Goal: Task Accomplishment & Management: Use online tool/utility

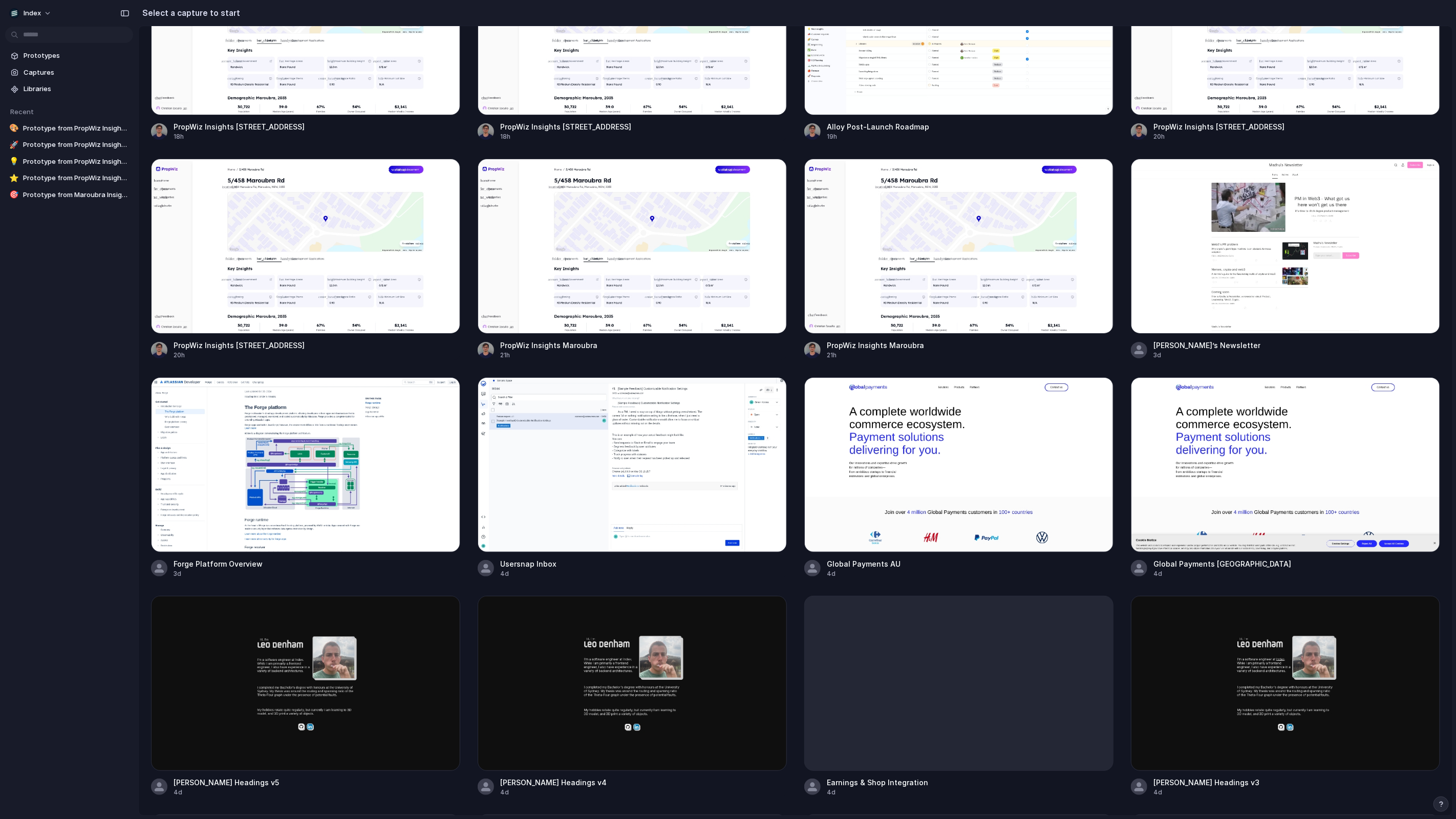
scroll to position [794, 0]
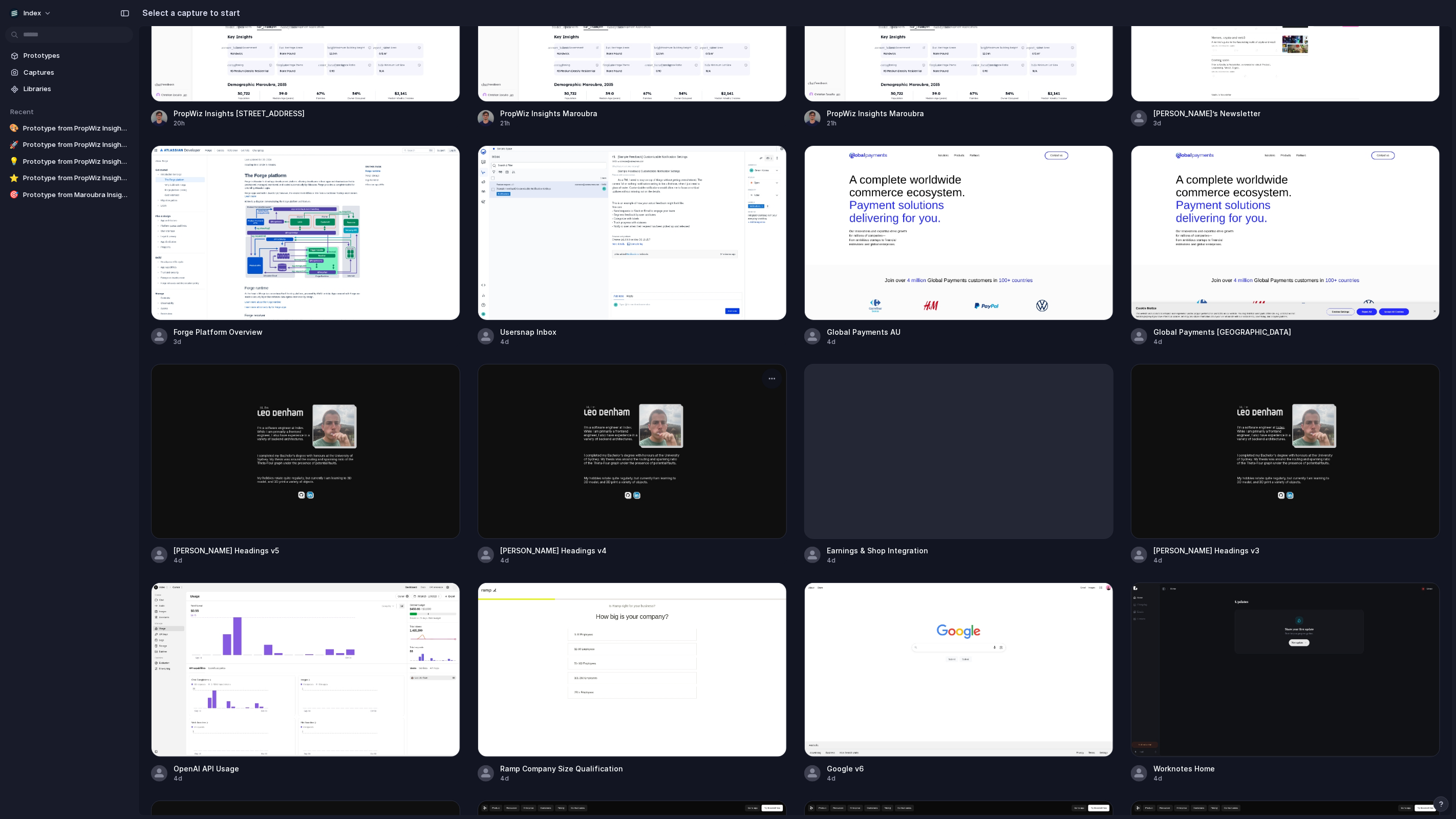
click at [576, 436] on div at bounding box center [631, 451] width 309 height 175
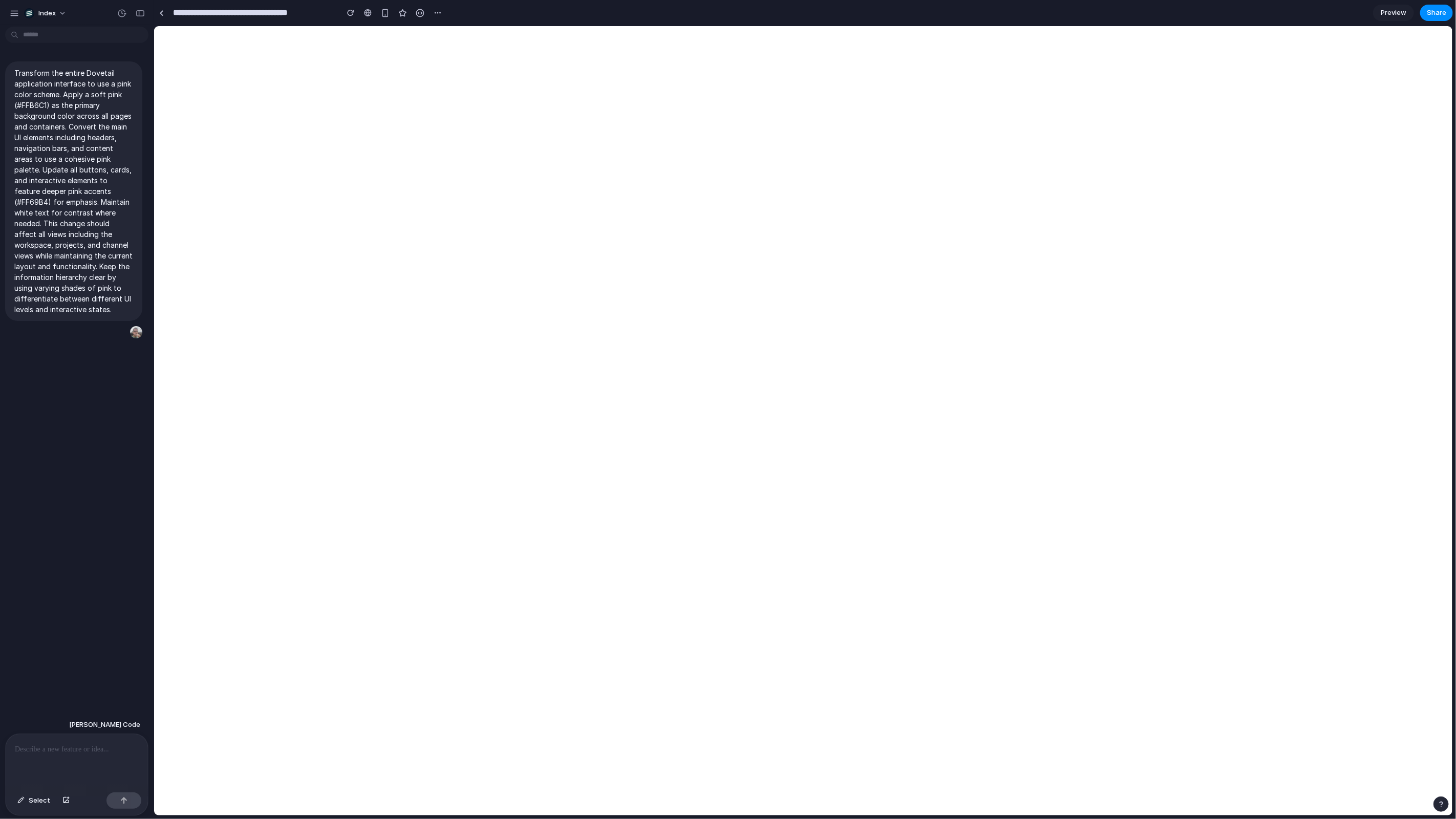
type input "**********"
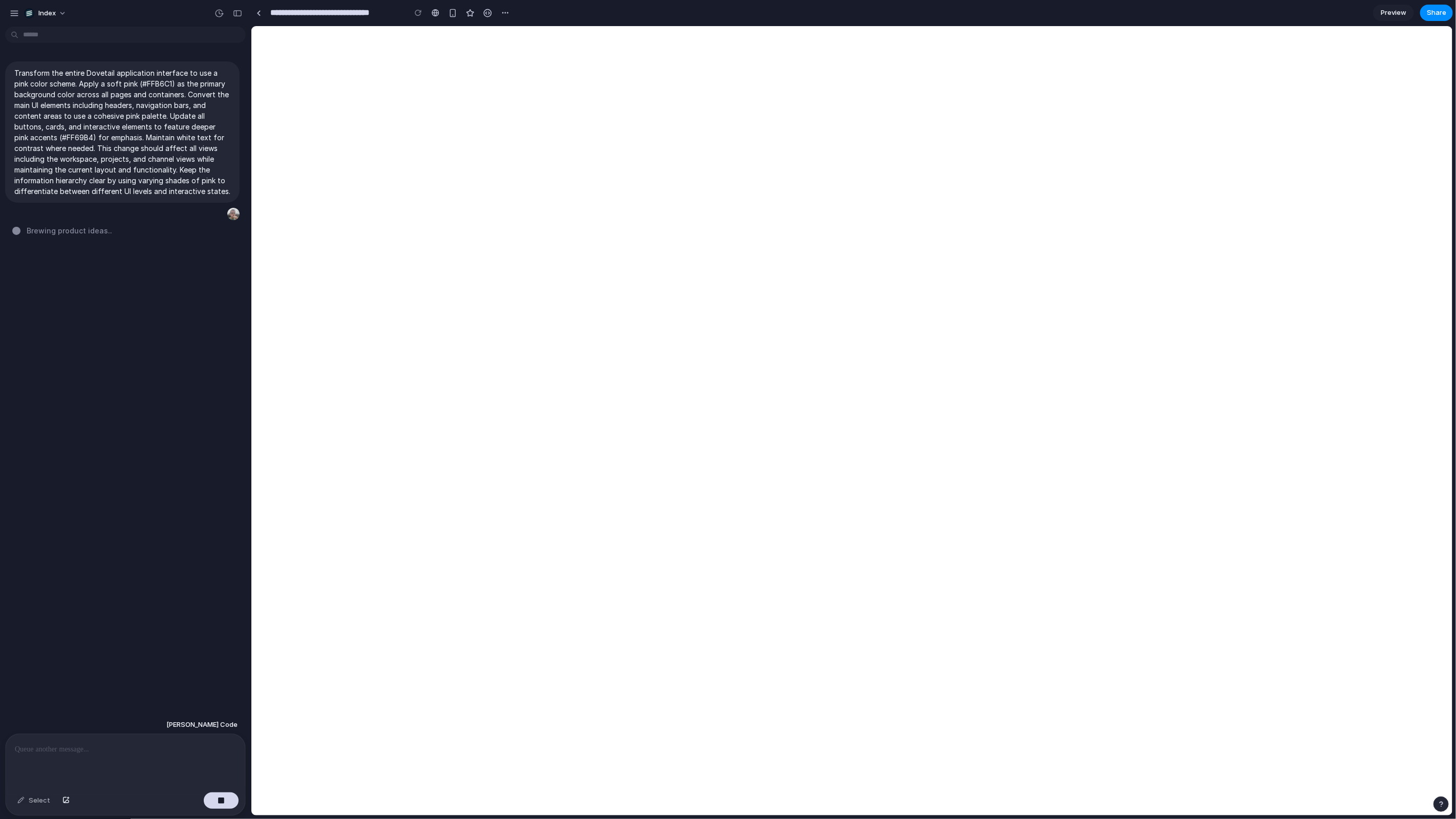
drag, startPoint x: 151, startPoint y: 217, endPoint x: 251, endPoint y: 233, distance: 101.3
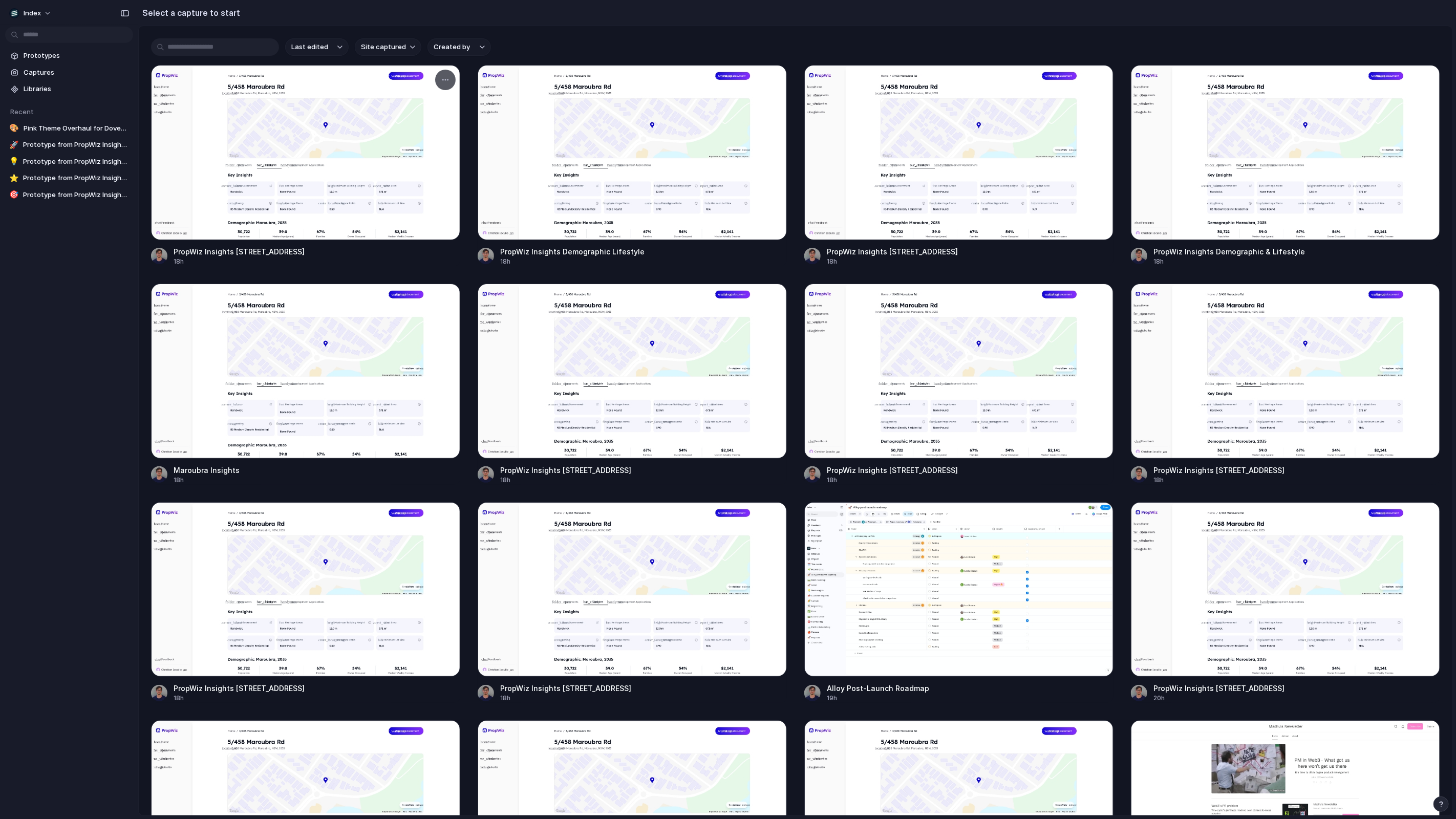
click at [358, 135] on div at bounding box center [305, 152] width 309 height 175
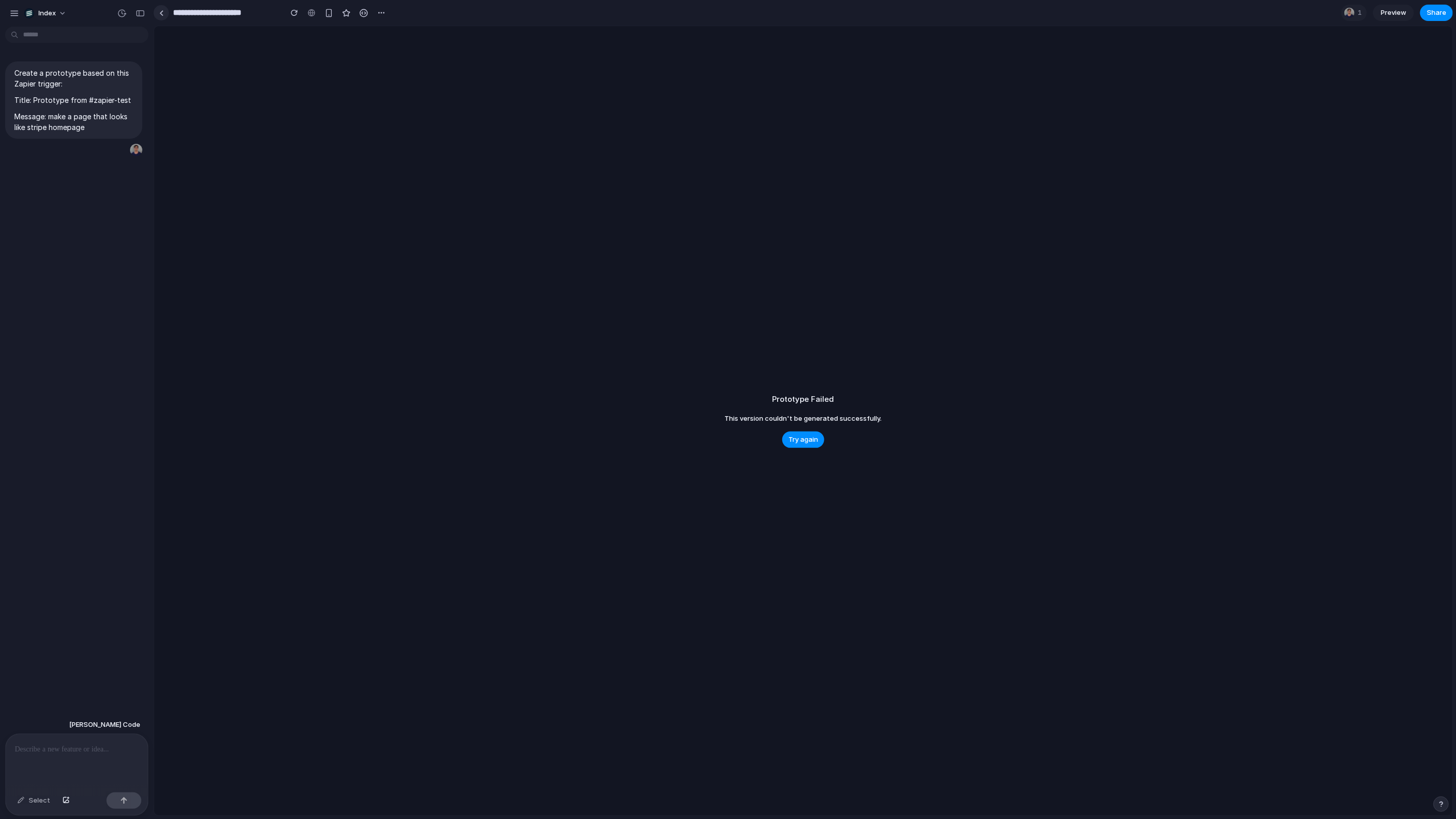
click at [158, 14] on link at bounding box center [161, 13] width 15 height 15
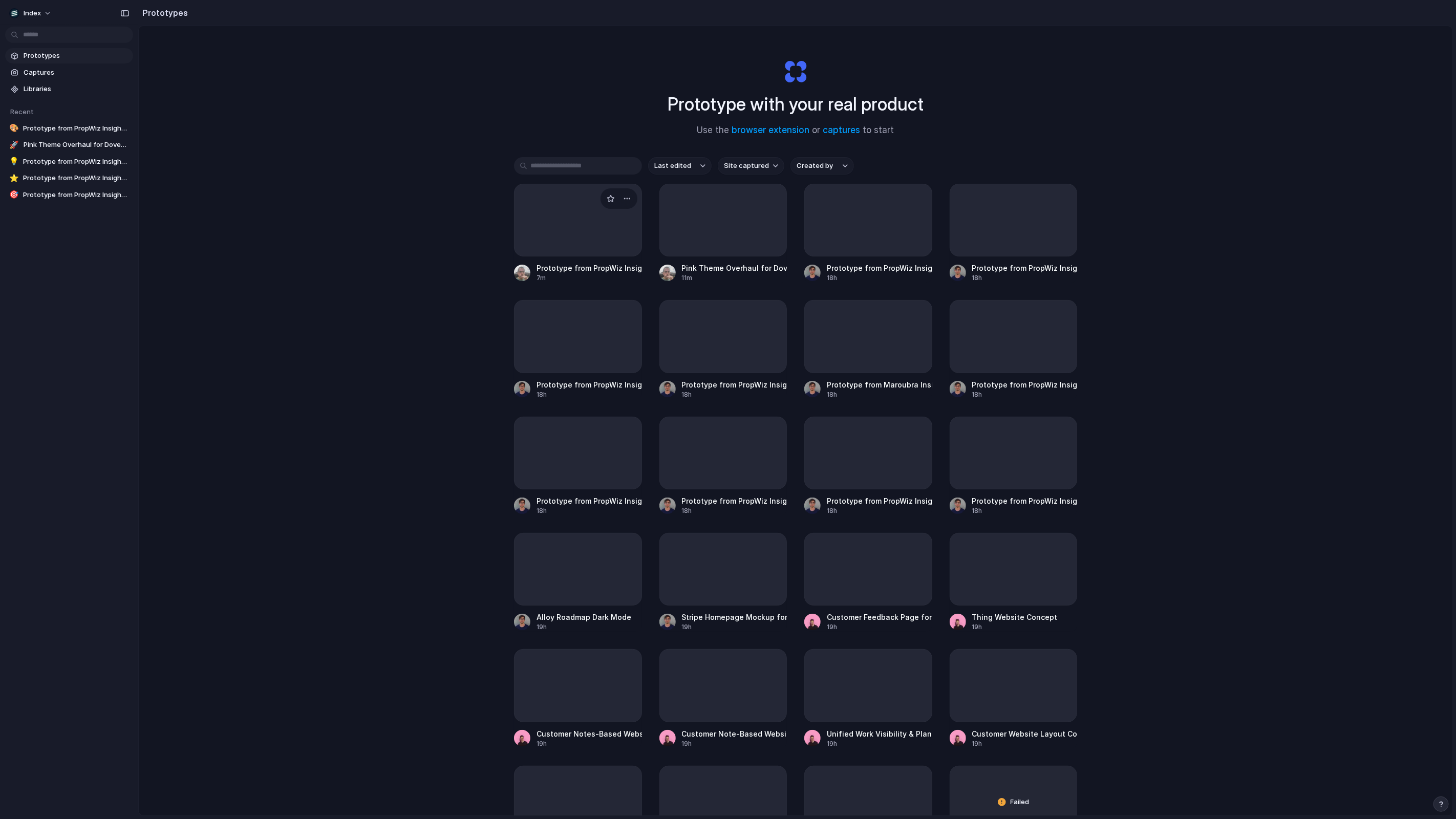
click at [516, 231] on div at bounding box center [577, 220] width 128 height 73
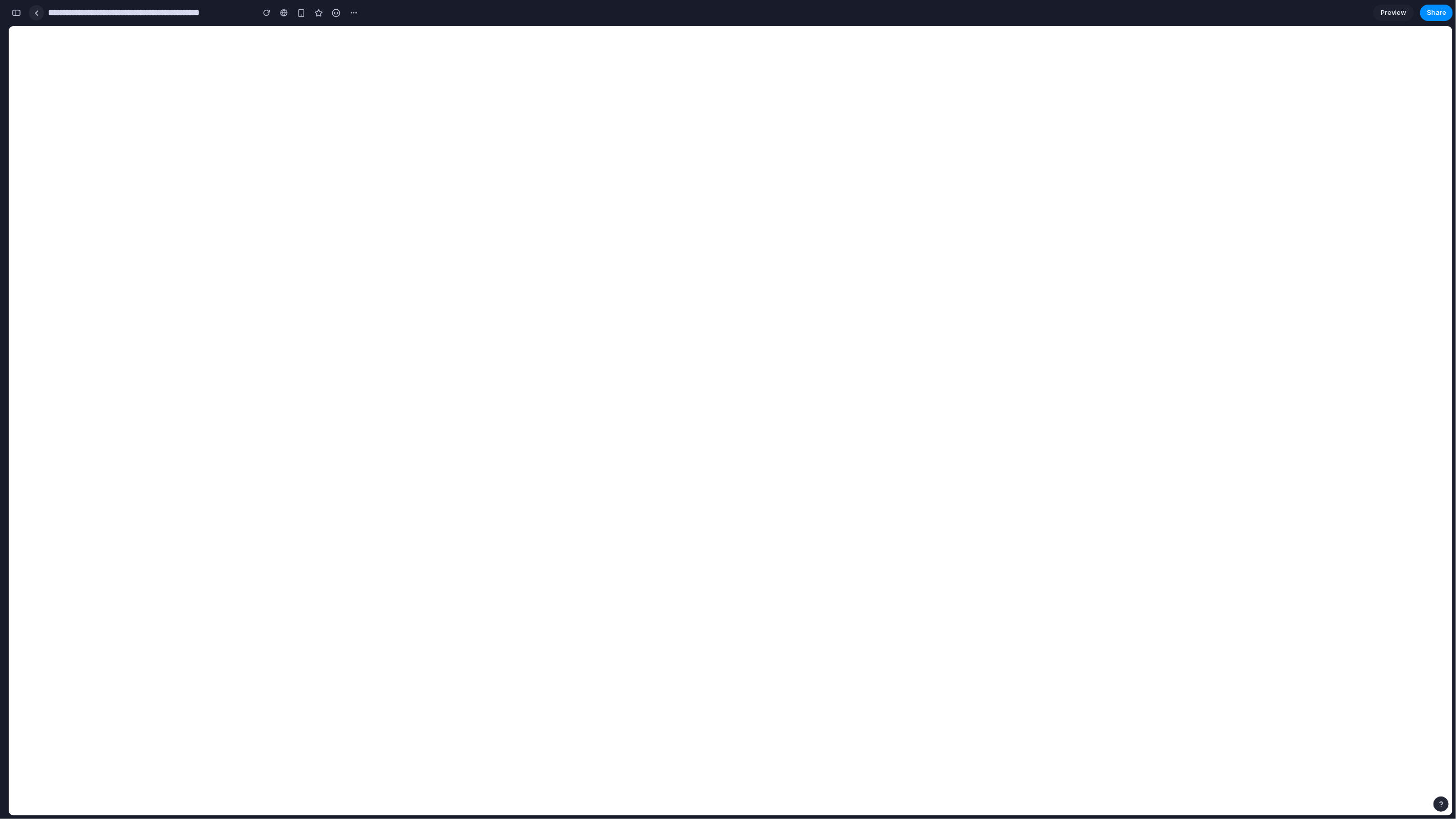
drag, startPoint x: 83, startPoint y: 25, endPoint x: 40, endPoint y: 14, distance: 44.4
click at [40, 14] on link at bounding box center [36, 13] width 15 height 15
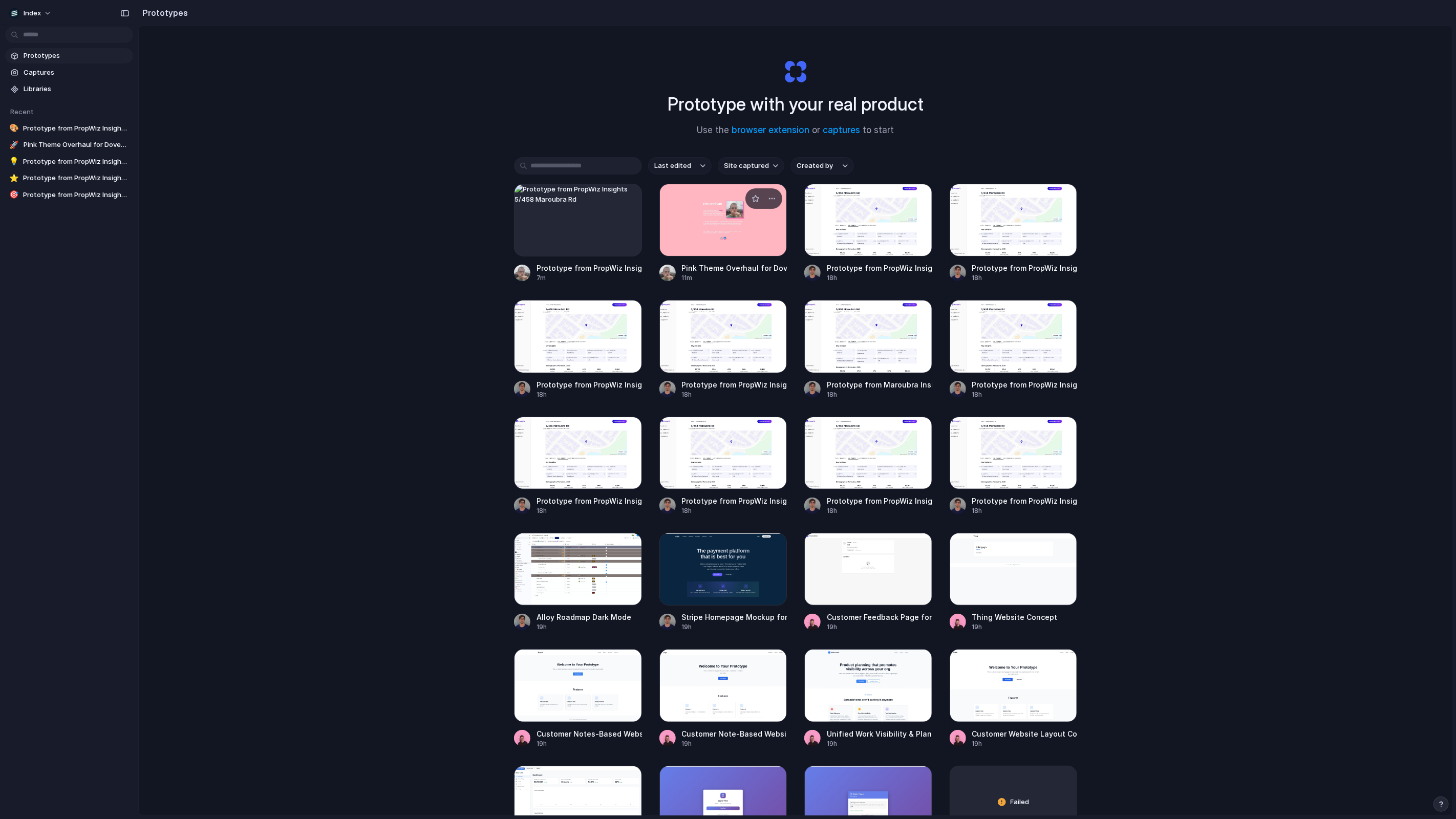
click at [748, 239] on div at bounding box center [723, 220] width 128 height 73
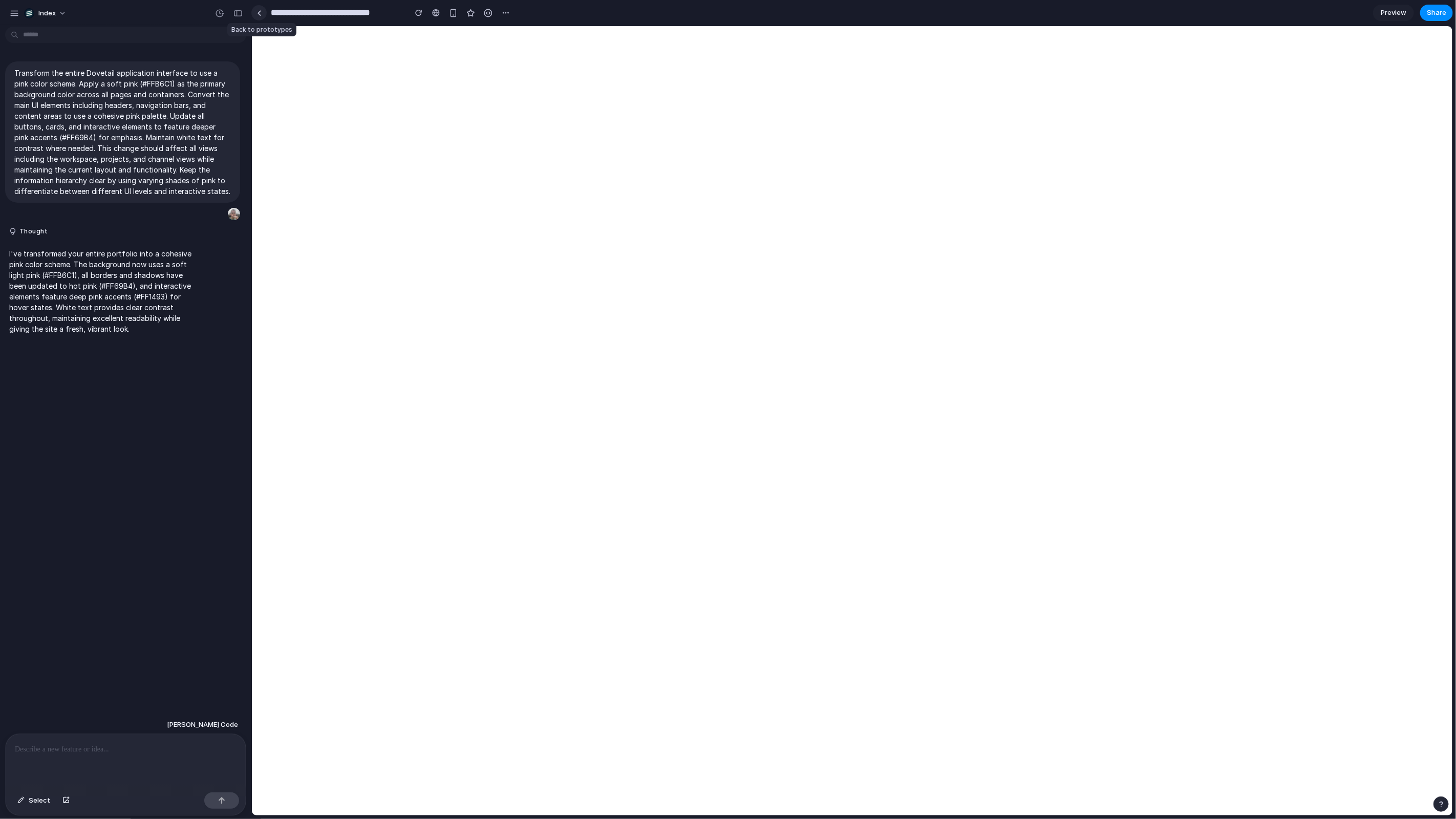
drag, startPoint x: 250, startPoint y: 42, endPoint x: 264, endPoint y: 12, distance: 33.1
click at [264, 12] on link at bounding box center [259, 13] width 15 height 15
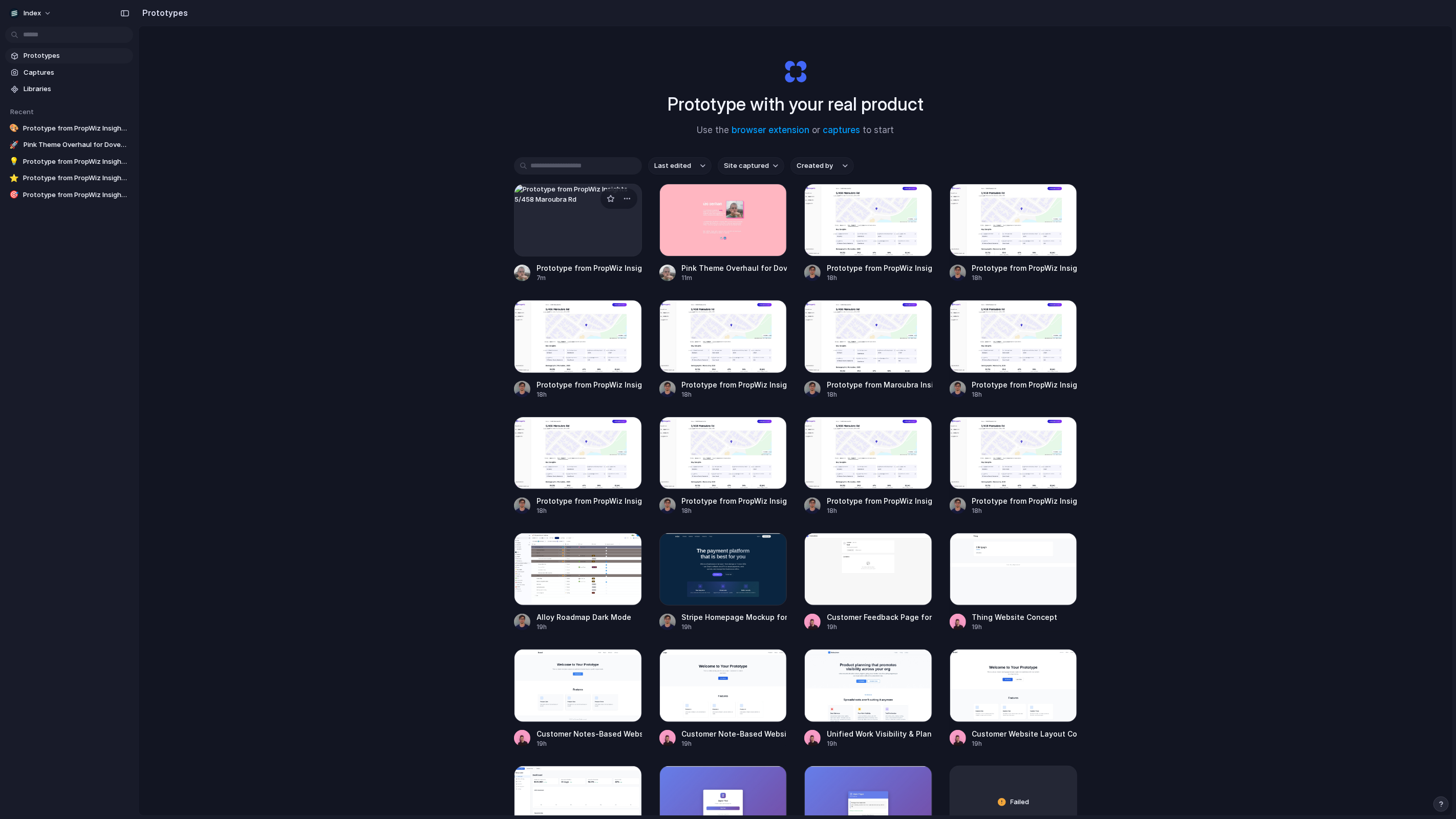
click at [555, 196] on div at bounding box center [577, 220] width 128 height 73
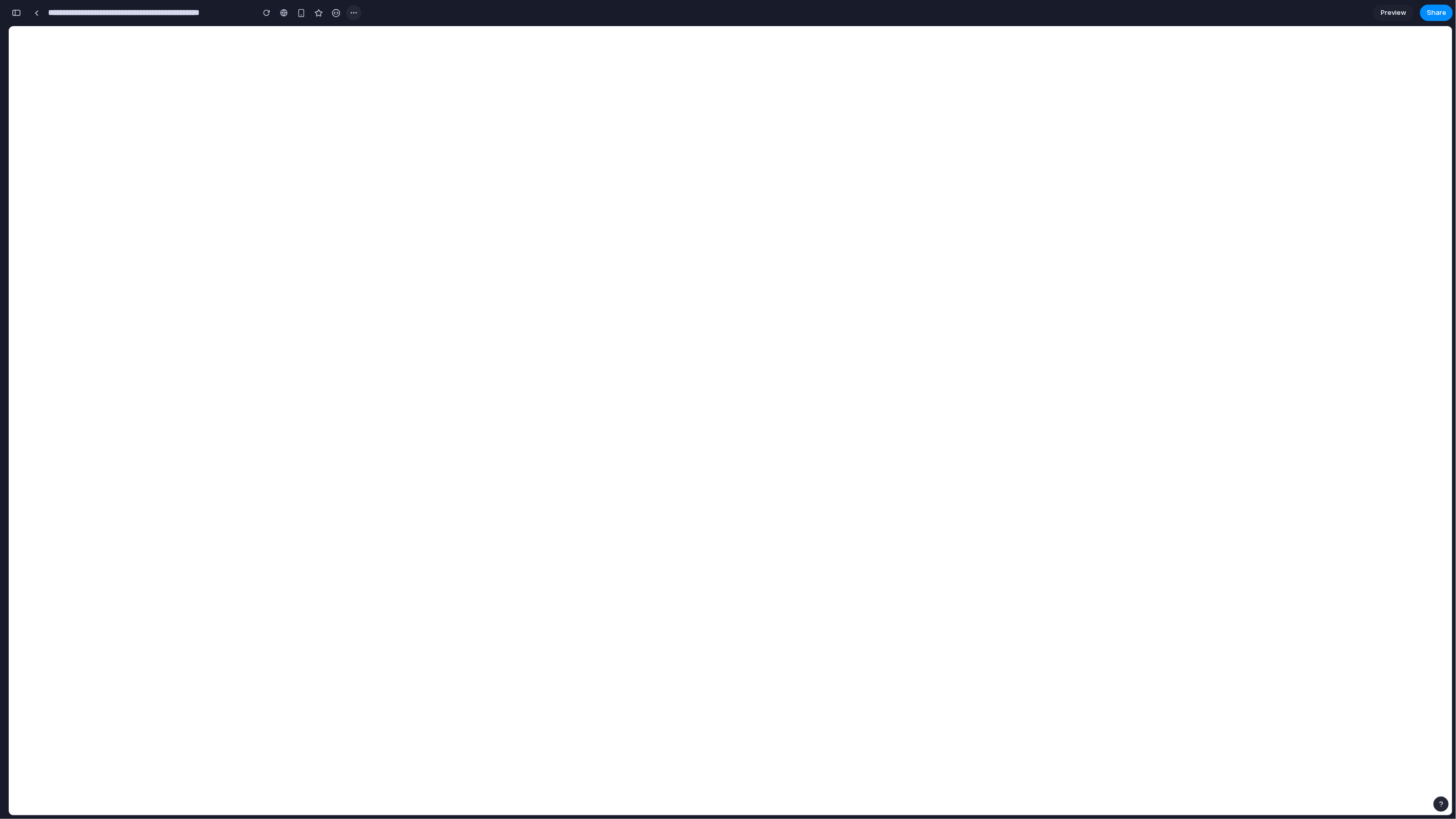
drag, startPoint x: 103, startPoint y: 52, endPoint x: 353, endPoint y: 14, distance: 252.9
click at [353, 14] on div "button" at bounding box center [354, 13] width 8 height 8
click at [377, 49] on span "Delete" at bounding box center [373, 52] width 21 height 10
